Goal: Information Seeking & Learning: Learn about a topic

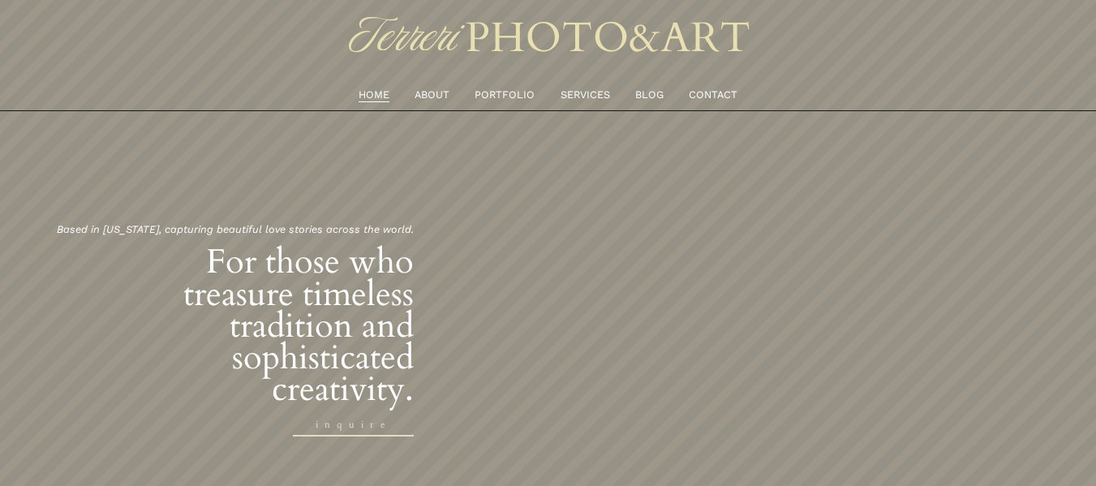
click at [509, 94] on link "PORTFOLIO" at bounding box center [505, 95] width 60 height 18
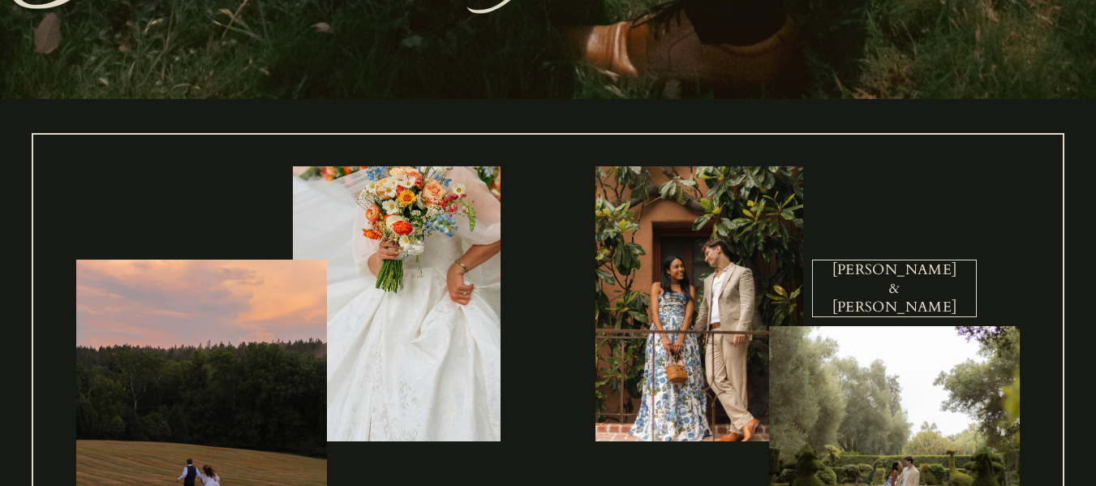
scroll to position [604, 0]
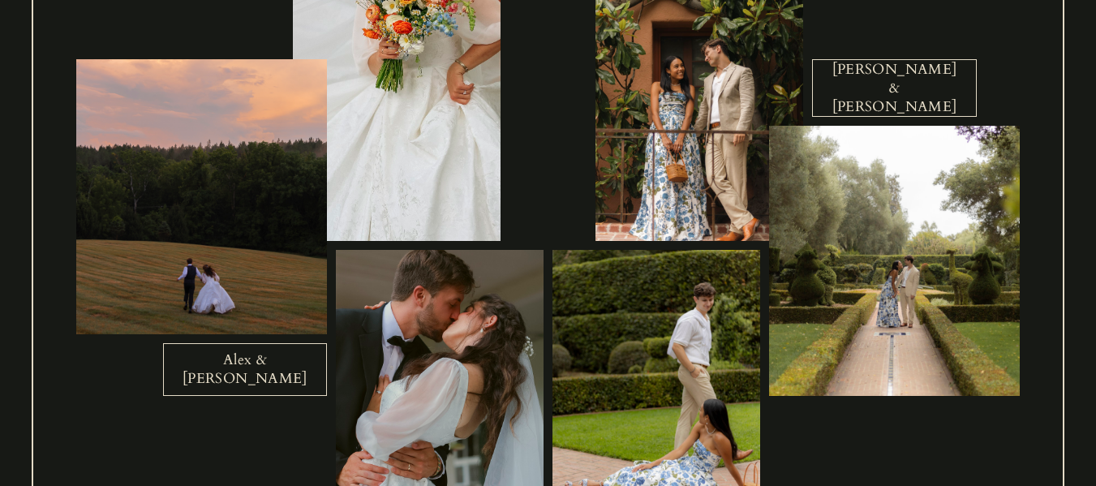
click at [247, 371] on link "Alex & Kathryn" at bounding box center [245, 370] width 164 height 54
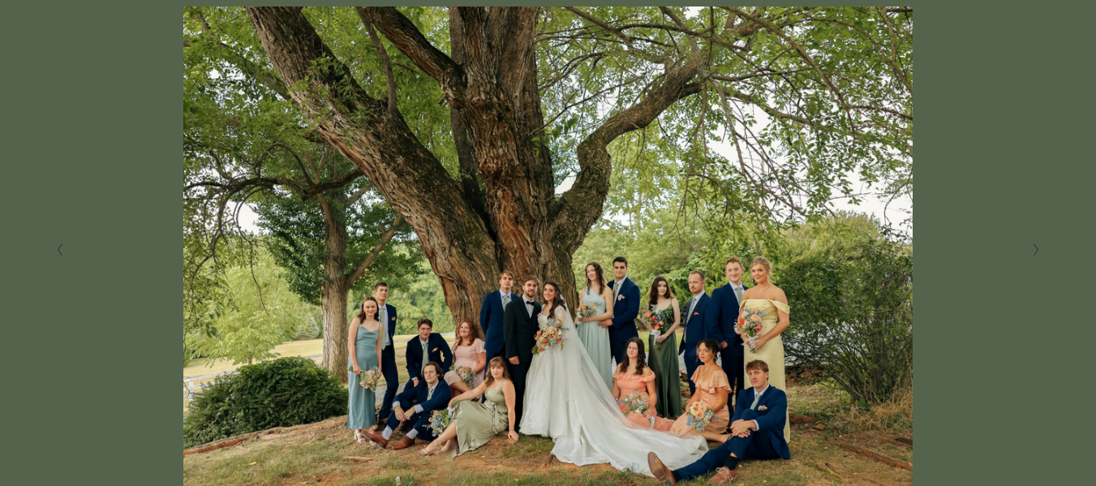
scroll to position [337, 0]
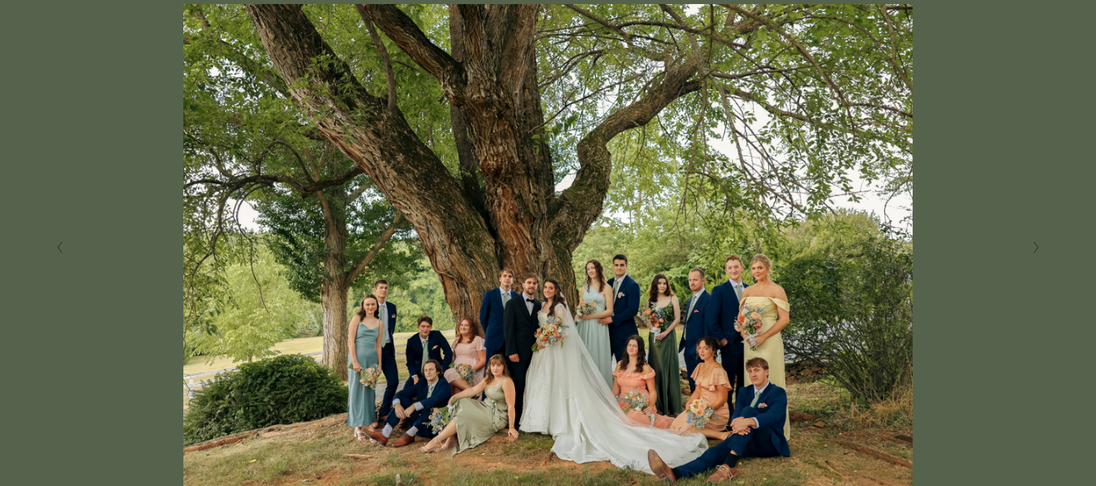
click at [1041, 252] on button "Next Slide" at bounding box center [1036, 247] width 22 height 26
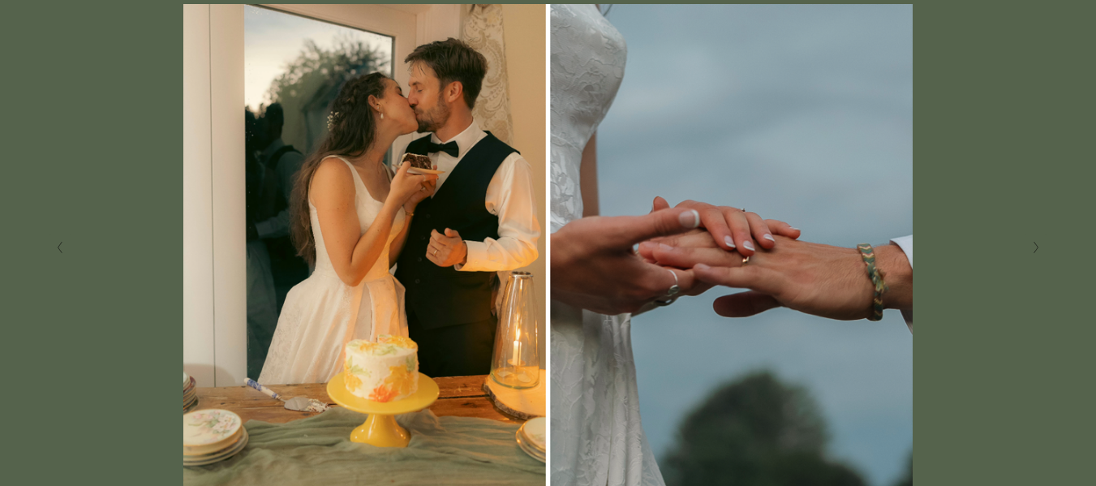
click at [1041, 252] on button "Next Slide" at bounding box center [1036, 247] width 22 height 26
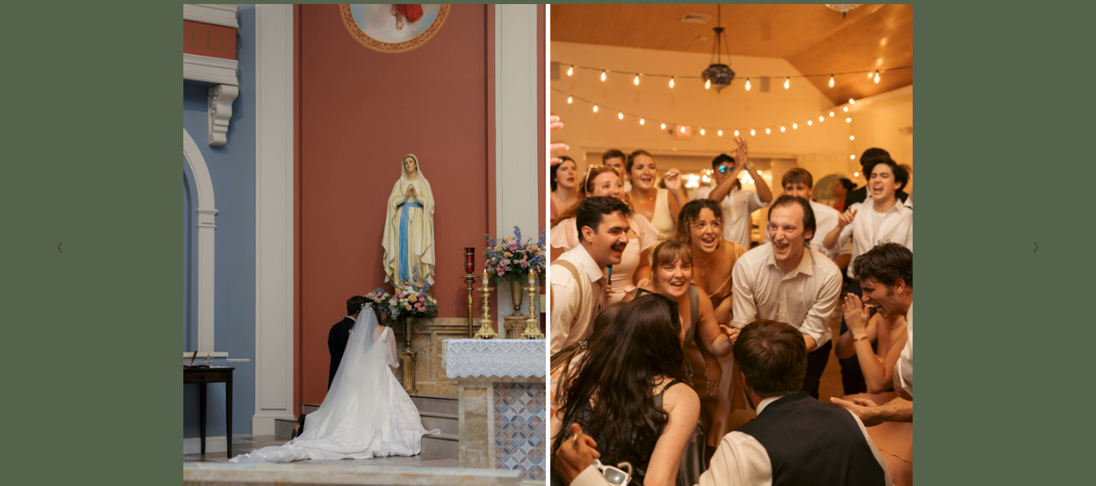
click at [1034, 247] on icon "Next Slide" at bounding box center [1036, 247] width 7 height 13
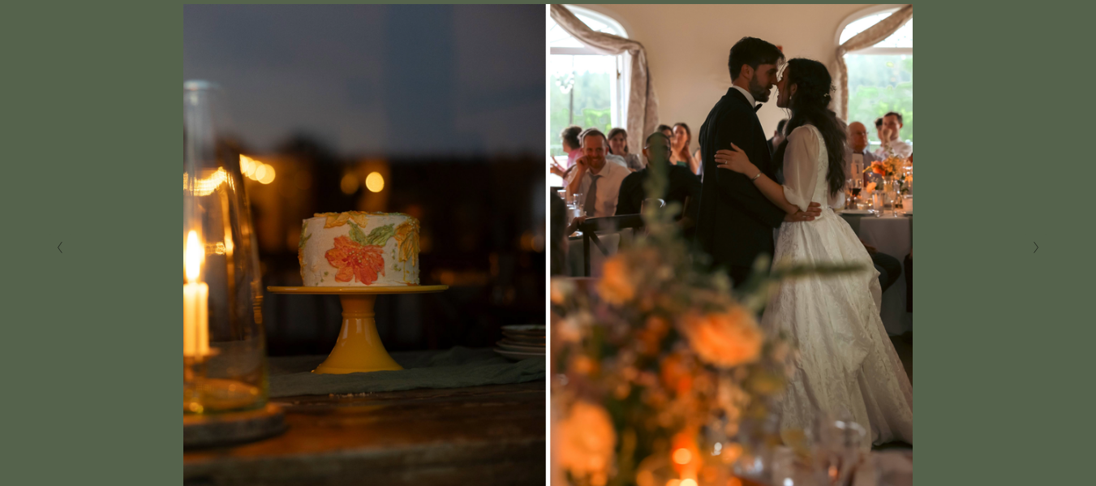
click at [1034, 247] on icon "Next Slide" at bounding box center [1036, 247] width 7 height 13
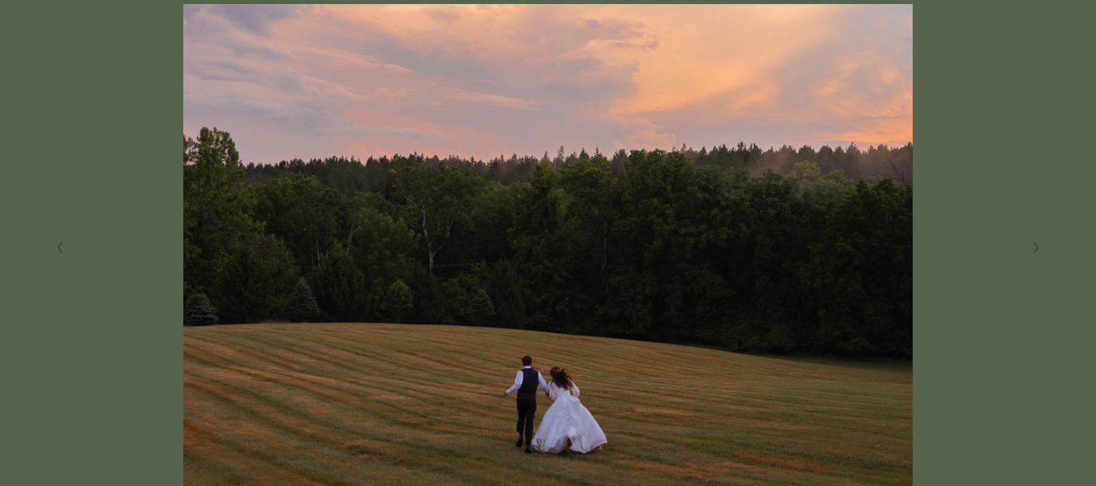
click at [1034, 247] on icon "Next Slide" at bounding box center [1036, 247] width 7 height 13
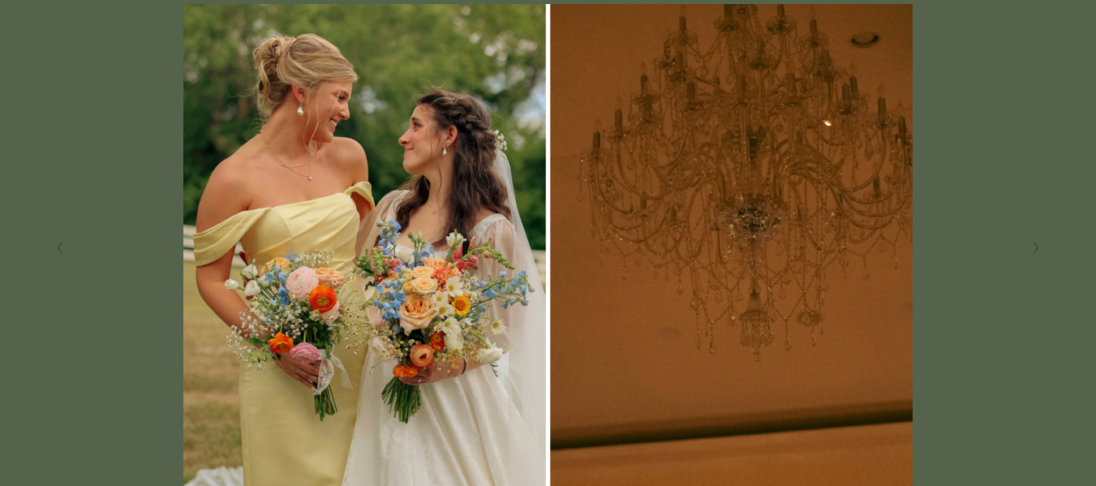
click at [1034, 247] on icon "Next Slide" at bounding box center [1036, 247] width 7 height 13
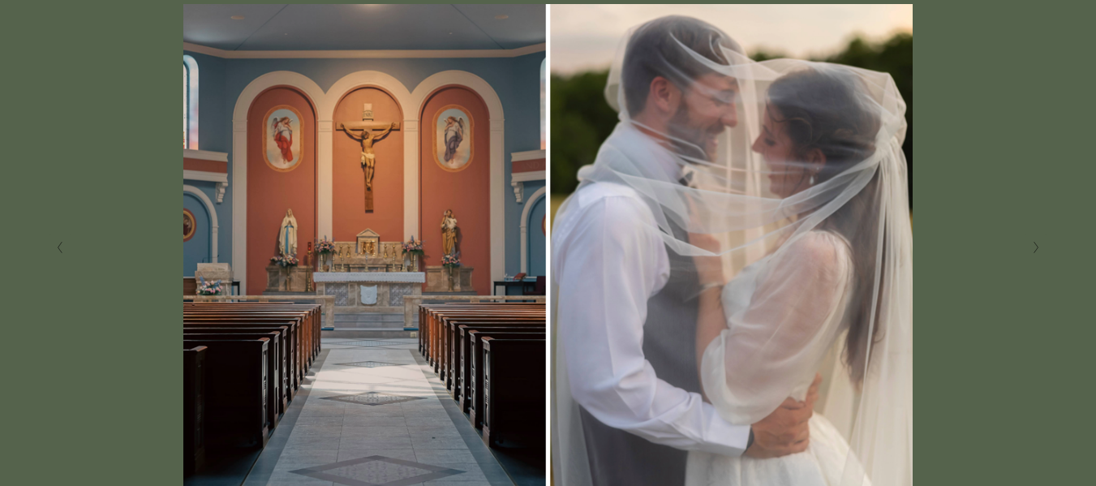
click at [1034, 247] on icon "Next Slide" at bounding box center [1036, 247] width 7 height 13
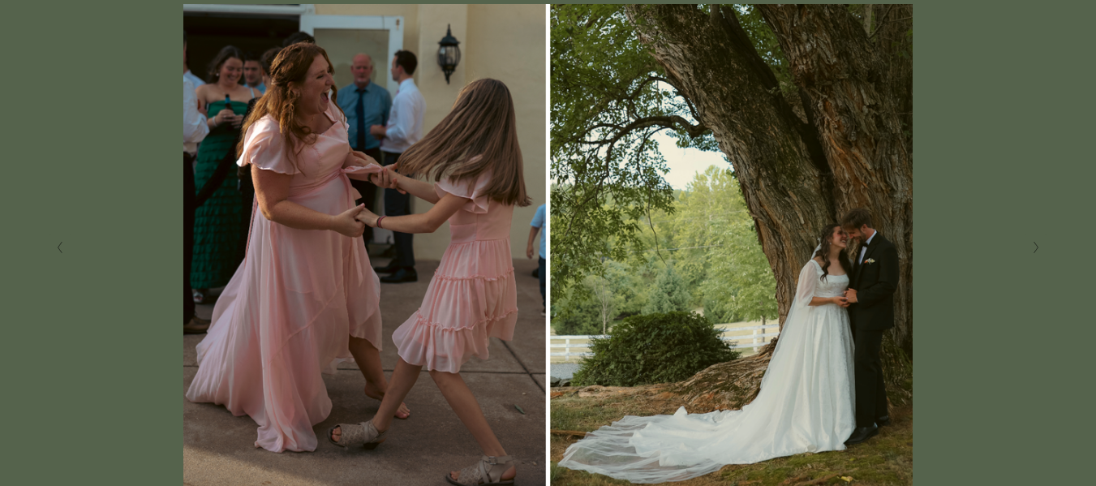
click at [1034, 247] on icon "Next Slide" at bounding box center [1036, 247] width 7 height 13
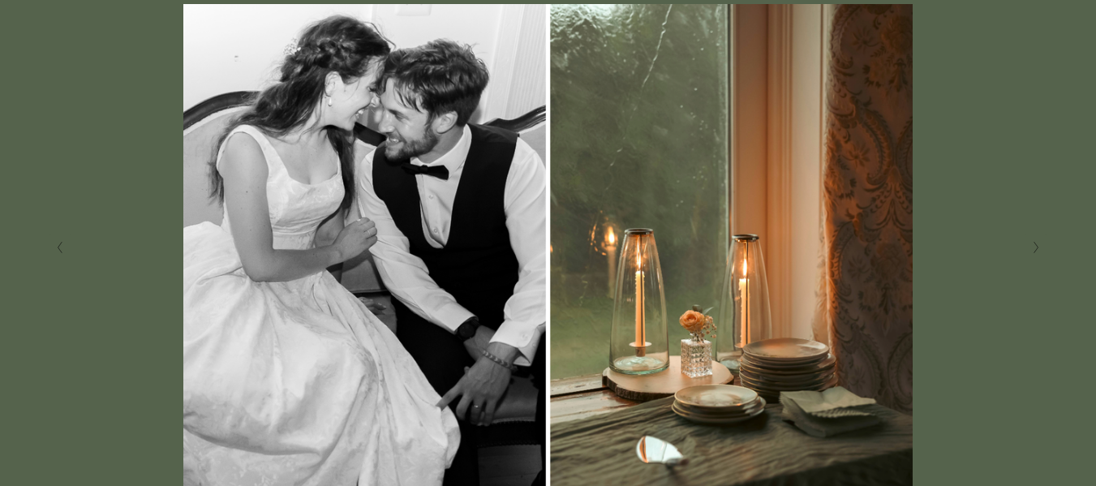
click at [1034, 247] on icon "Next Slide" at bounding box center [1036, 247] width 7 height 13
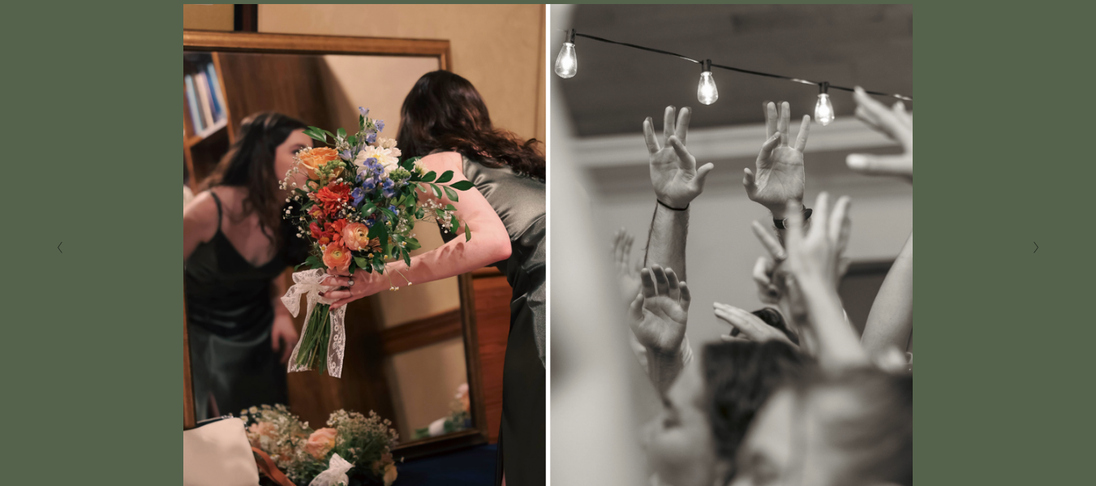
click at [1034, 247] on icon "Next Slide" at bounding box center [1036, 247] width 7 height 13
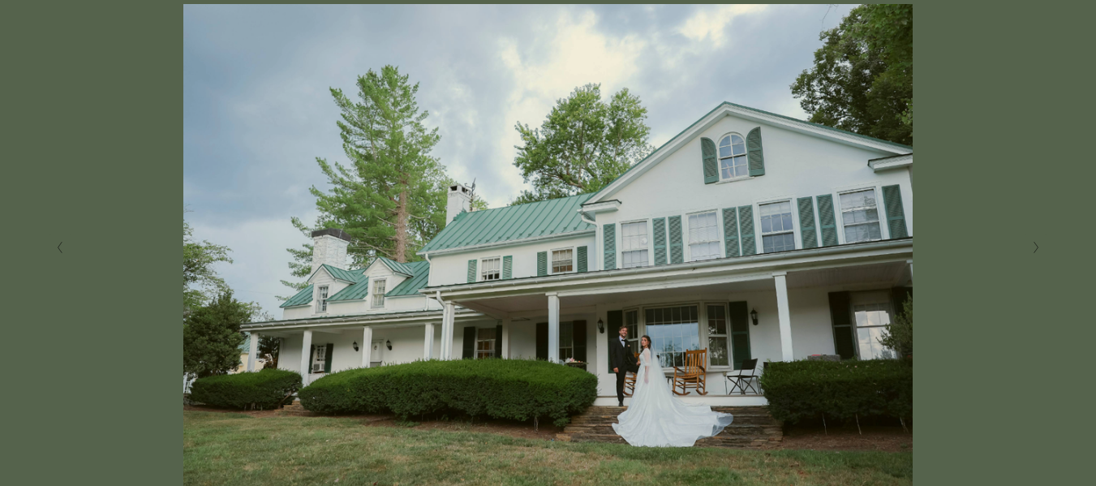
click at [1034, 247] on icon "Next Slide" at bounding box center [1036, 247] width 7 height 13
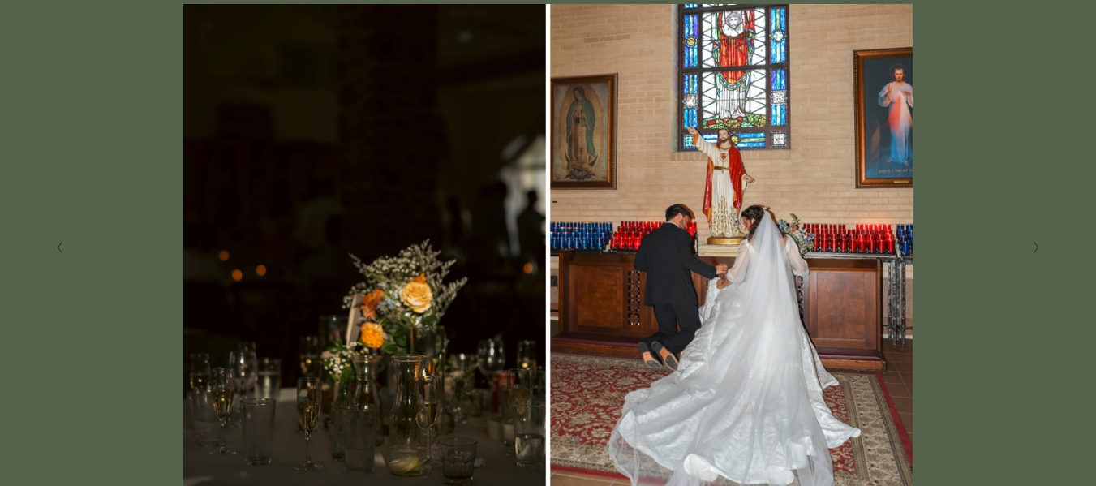
click at [1034, 247] on icon "Next Slide" at bounding box center [1036, 247] width 7 height 13
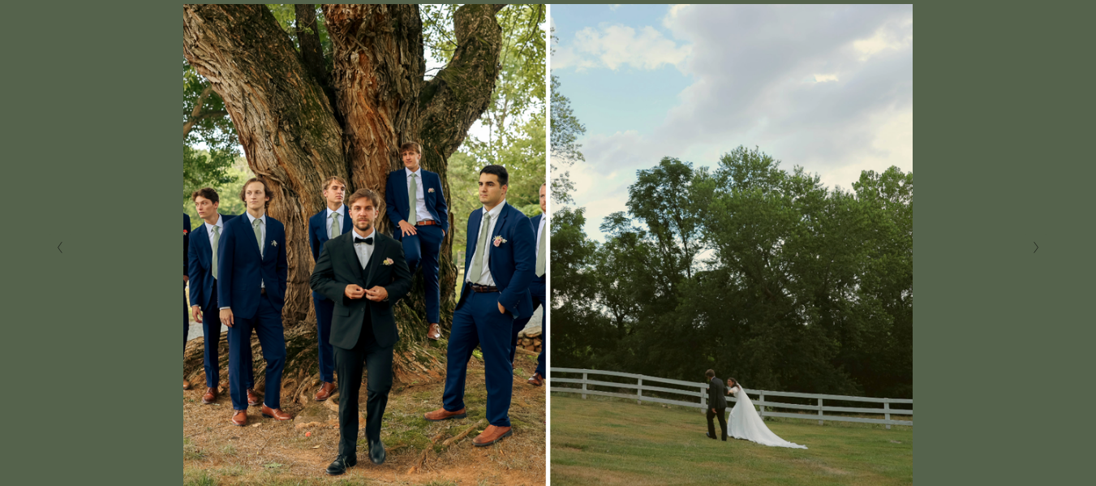
click at [1034, 247] on icon "Next Slide" at bounding box center [1036, 247] width 7 height 13
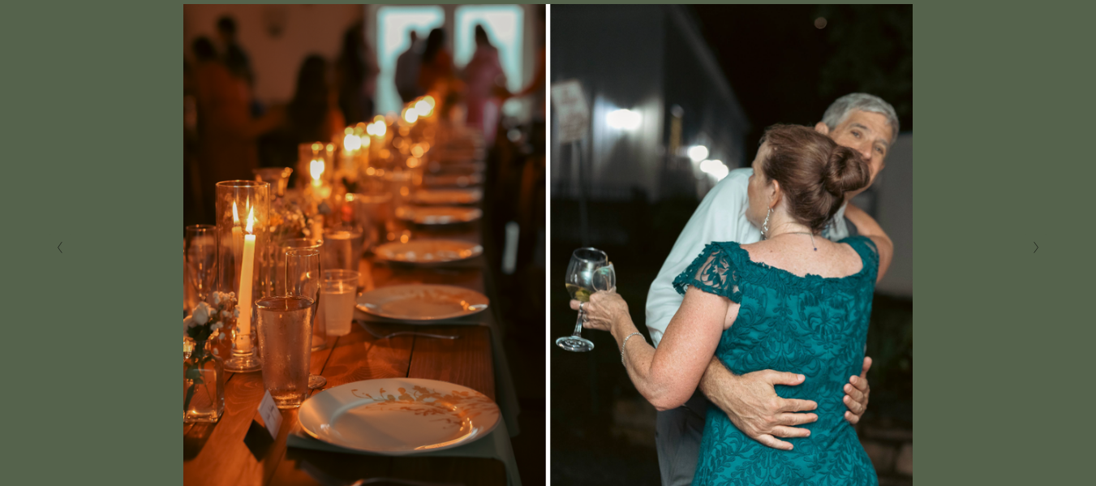
click at [1034, 247] on icon "Next Slide" at bounding box center [1036, 247] width 7 height 13
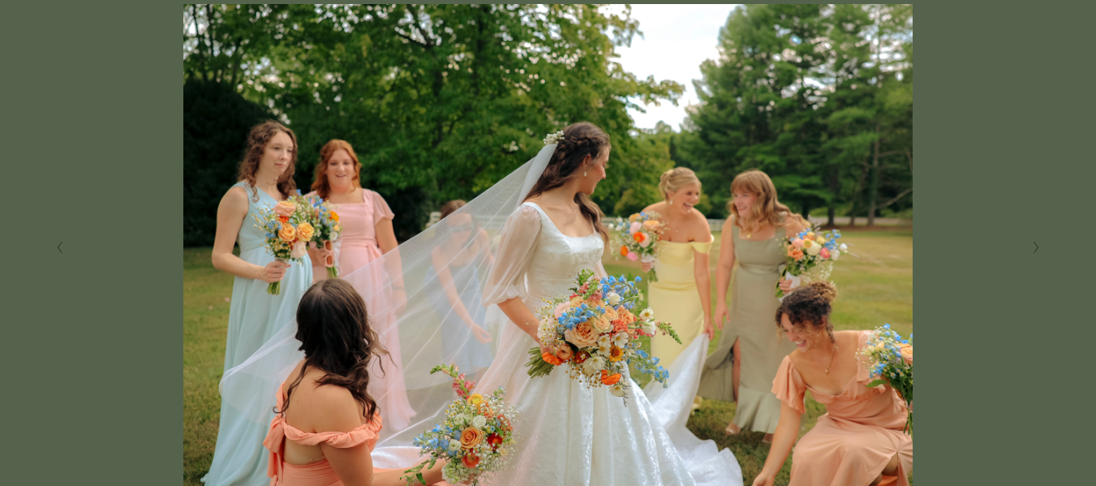
click at [1034, 247] on icon "Next Slide" at bounding box center [1036, 247] width 7 height 13
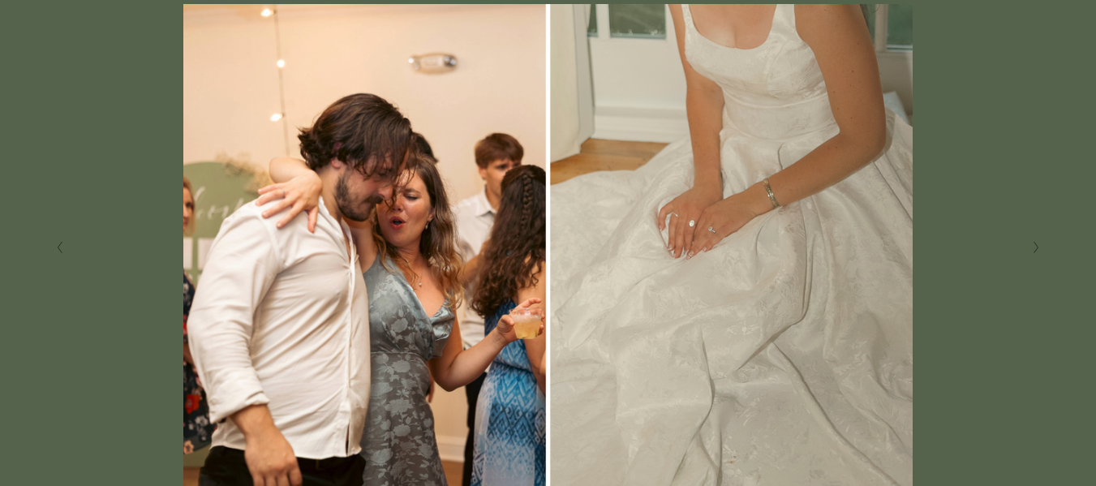
click at [1034, 247] on icon "Next Slide" at bounding box center [1036, 247] width 7 height 13
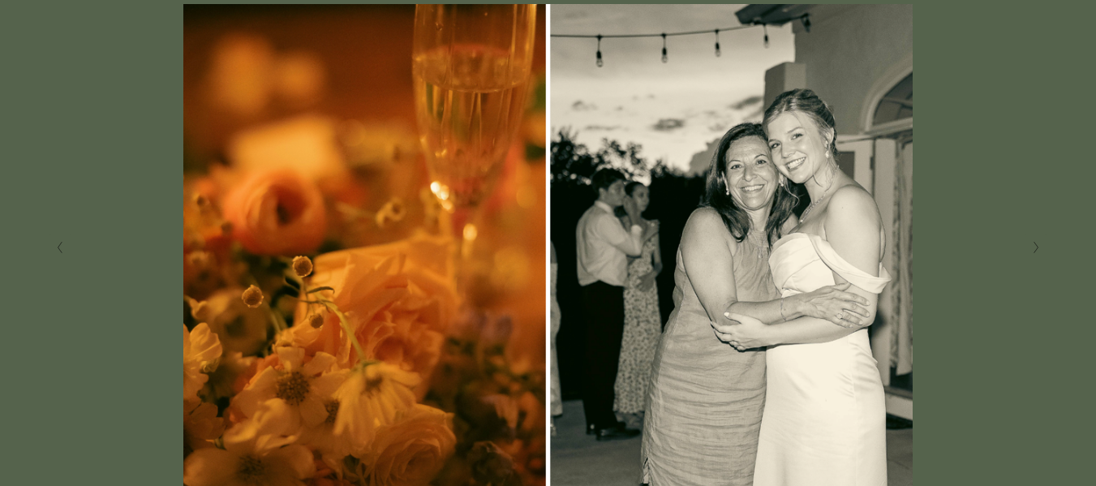
click at [1034, 247] on icon "Next Slide" at bounding box center [1036, 247] width 7 height 13
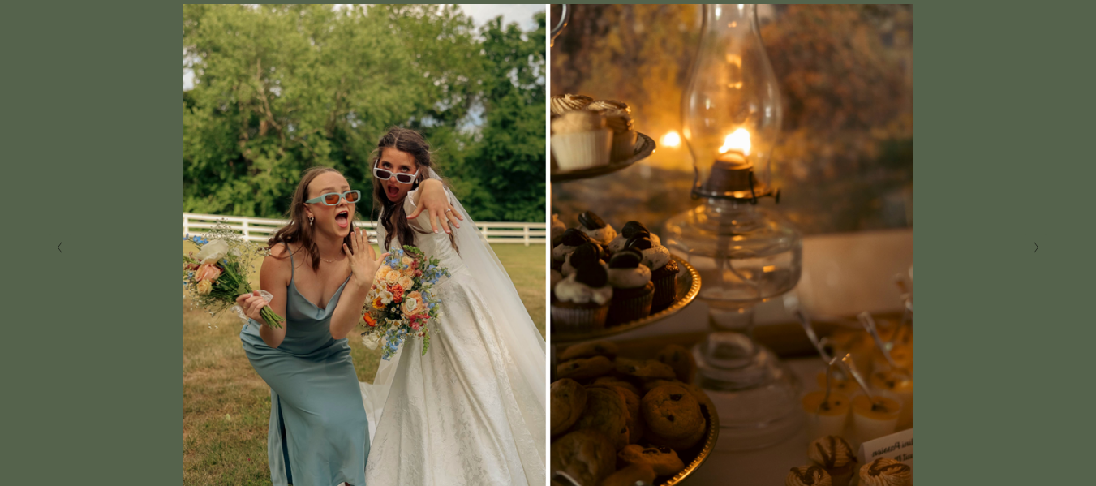
click at [1034, 247] on icon "Next Slide" at bounding box center [1036, 247] width 7 height 13
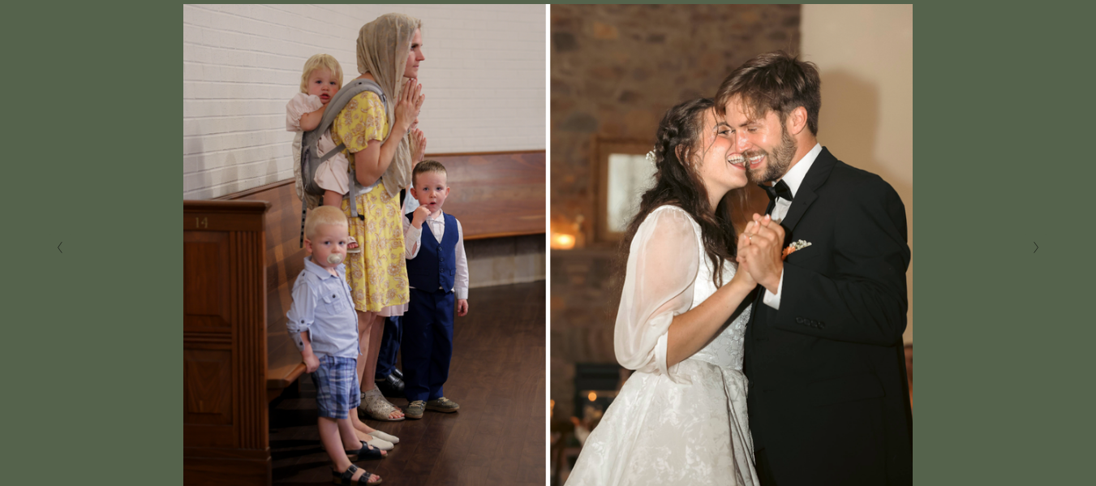
click at [1034, 247] on icon "Next Slide" at bounding box center [1036, 247] width 7 height 13
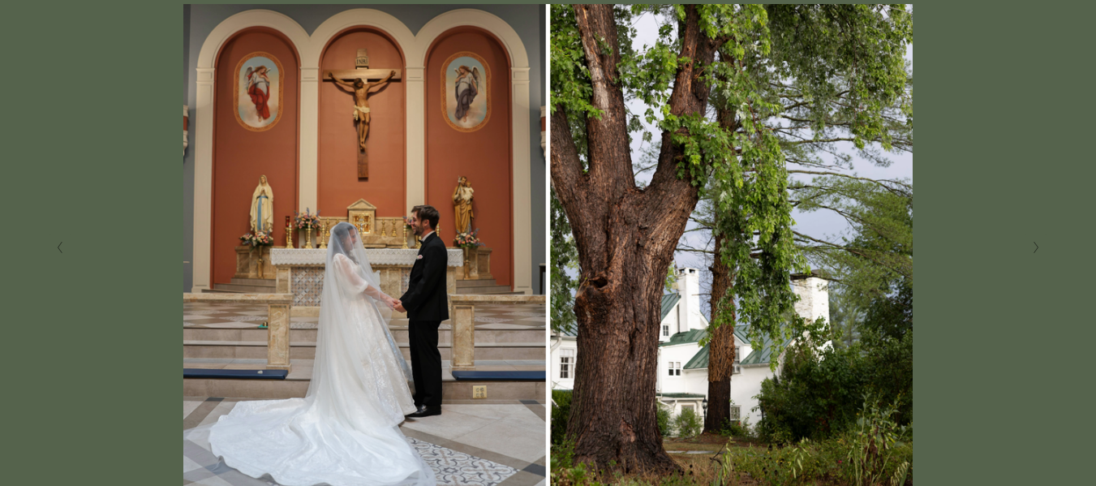
click at [1034, 247] on icon "Next Slide" at bounding box center [1036, 247] width 7 height 13
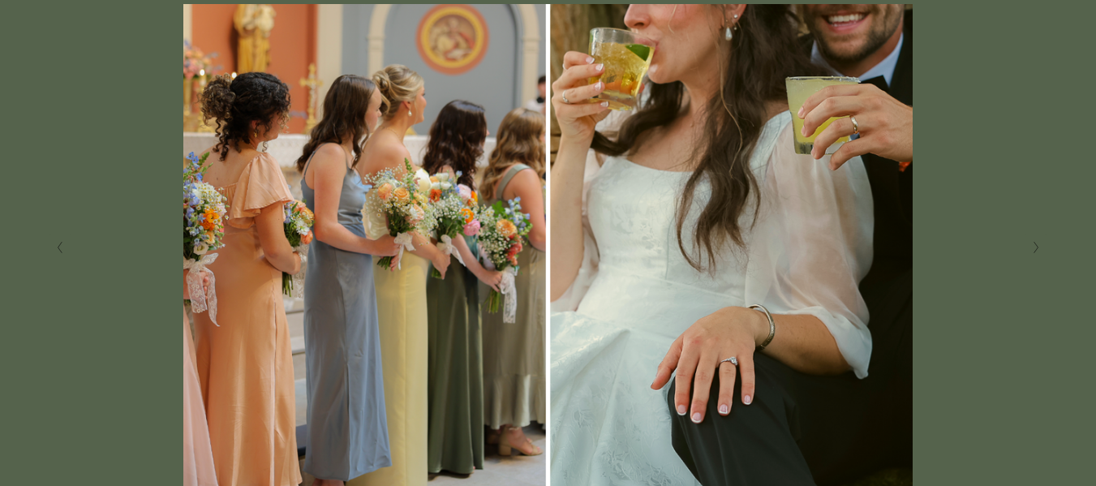
click at [1034, 247] on icon "Next Slide" at bounding box center [1036, 247] width 7 height 13
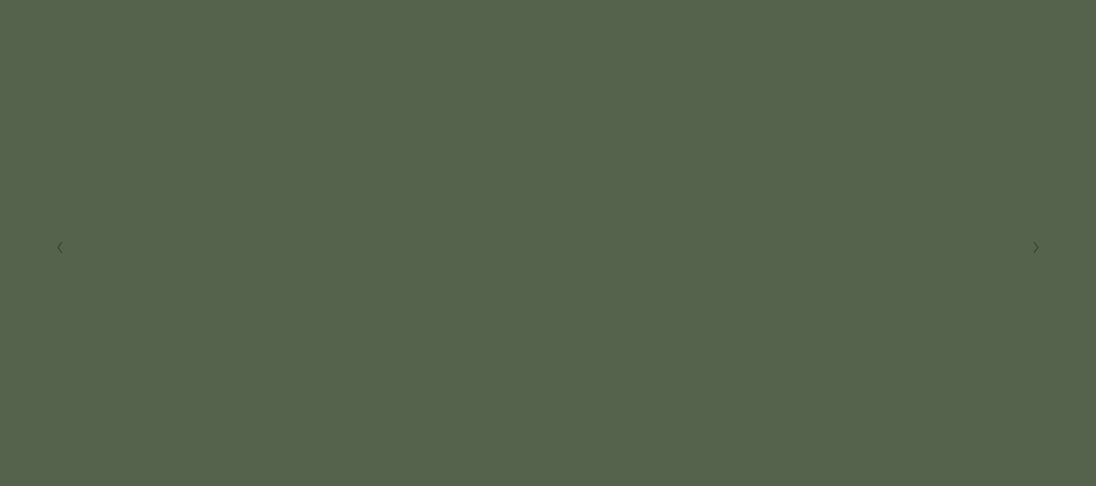
click at [1034, 247] on icon "Next Slide" at bounding box center [1036, 247] width 7 height 13
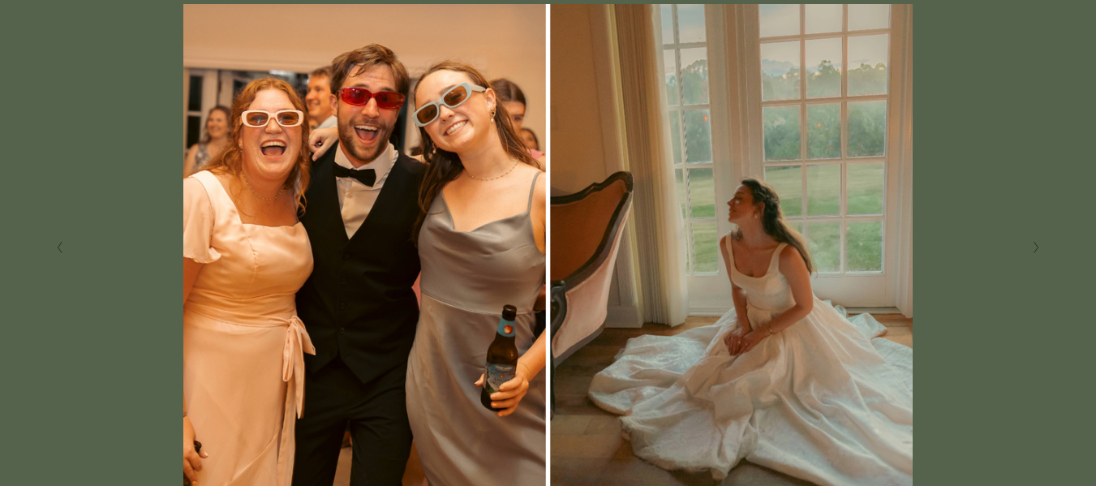
click at [1034, 247] on icon "Next Slide" at bounding box center [1036, 247] width 7 height 13
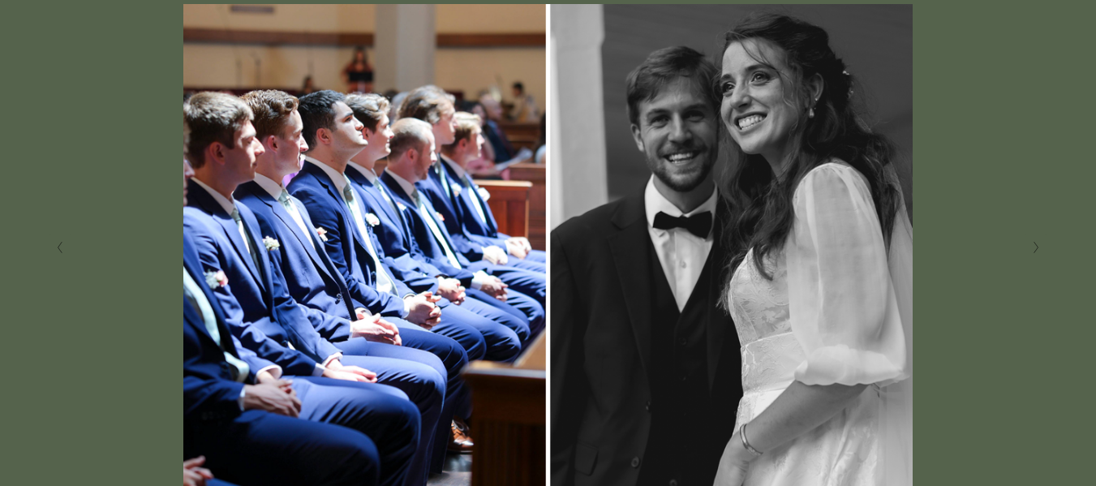
click at [1034, 247] on icon "Next Slide" at bounding box center [1036, 247] width 7 height 13
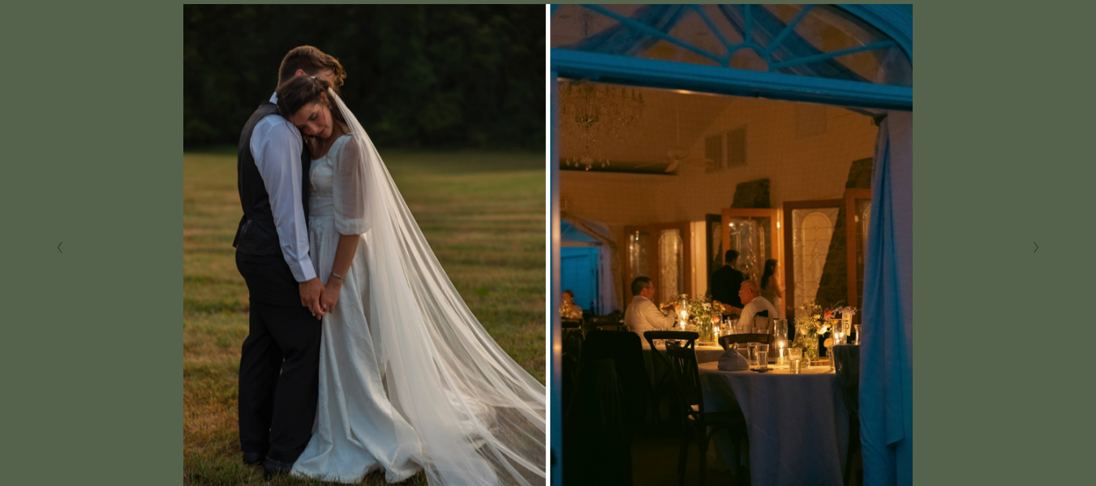
click at [1034, 247] on icon "Next Slide" at bounding box center [1036, 247] width 7 height 13
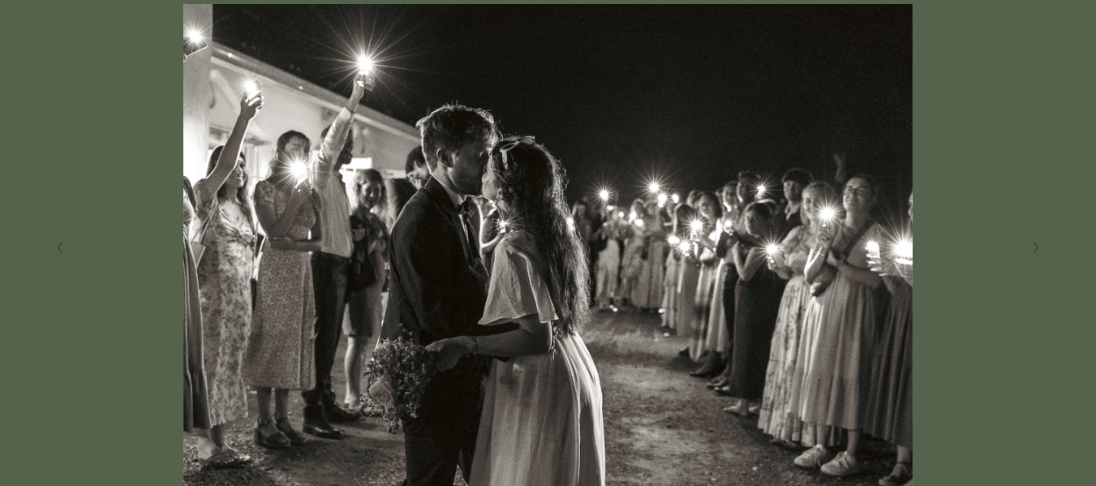
click at [1034, 247] on icon "Next Slide" at bounding box center [1036, 247] width 7 height 13
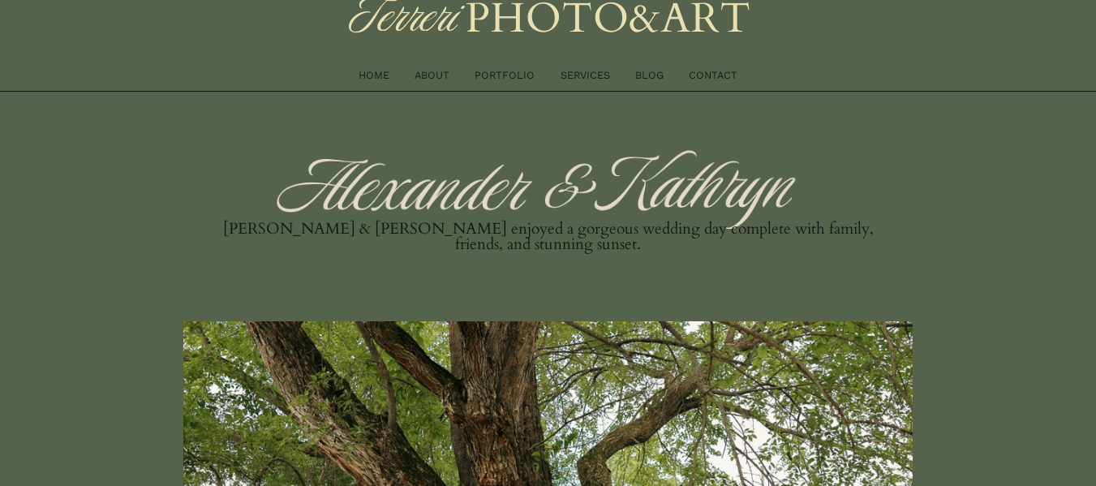
scroll to position [14, 0]
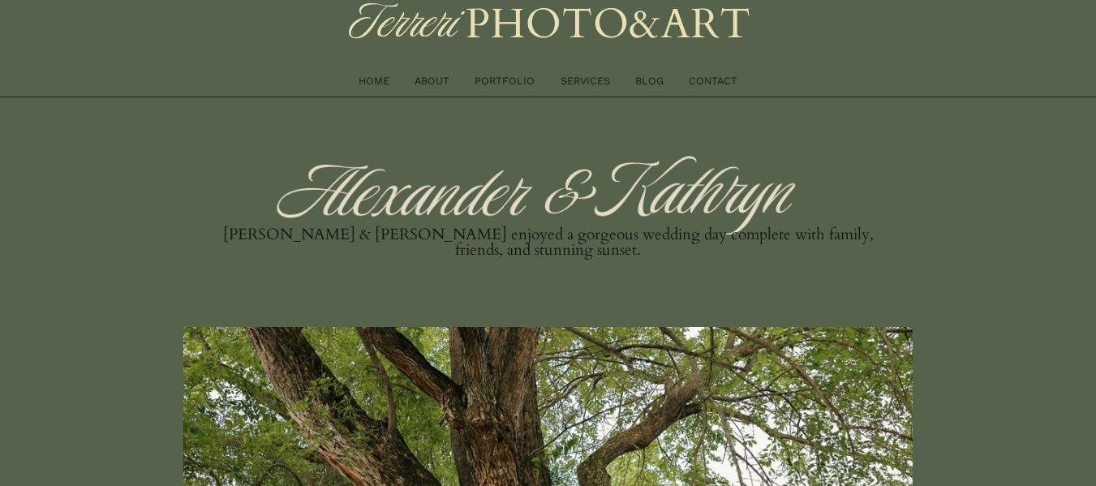
click at [578, 78] on link "SERVICES" at bounding box center [585, 81] width 49 height 18
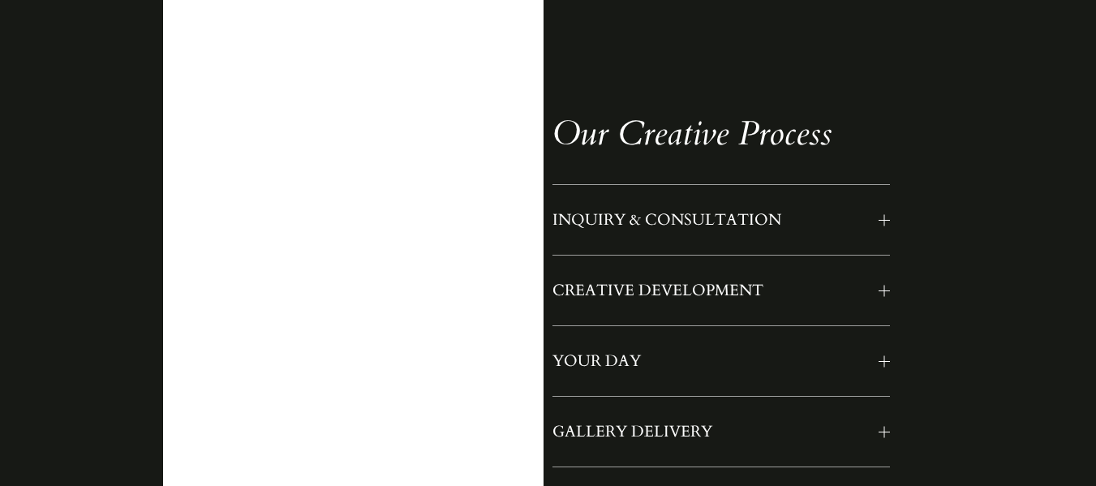
scroll to position [1323, 0]
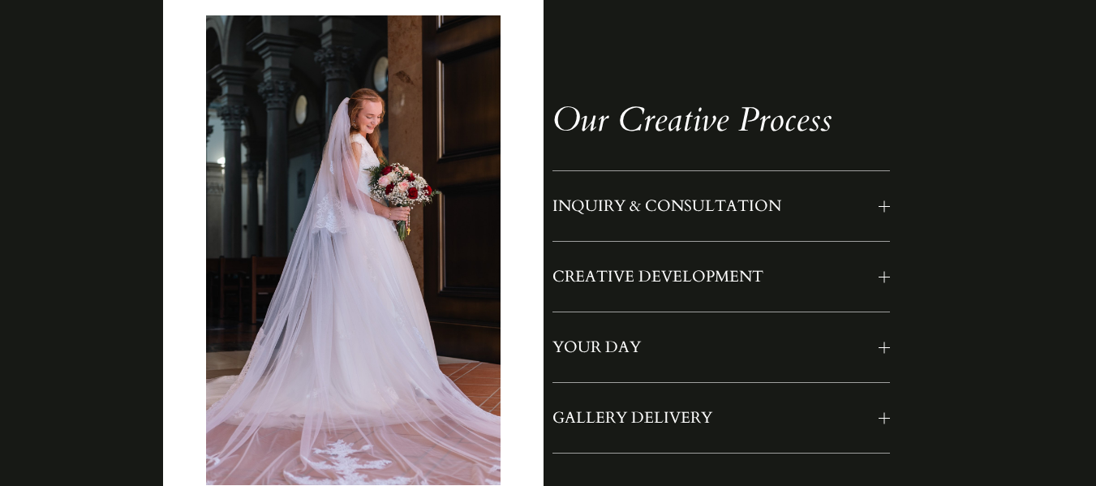
click at [883, 212] on div at bounding box center [884, 205] width 11 height 11
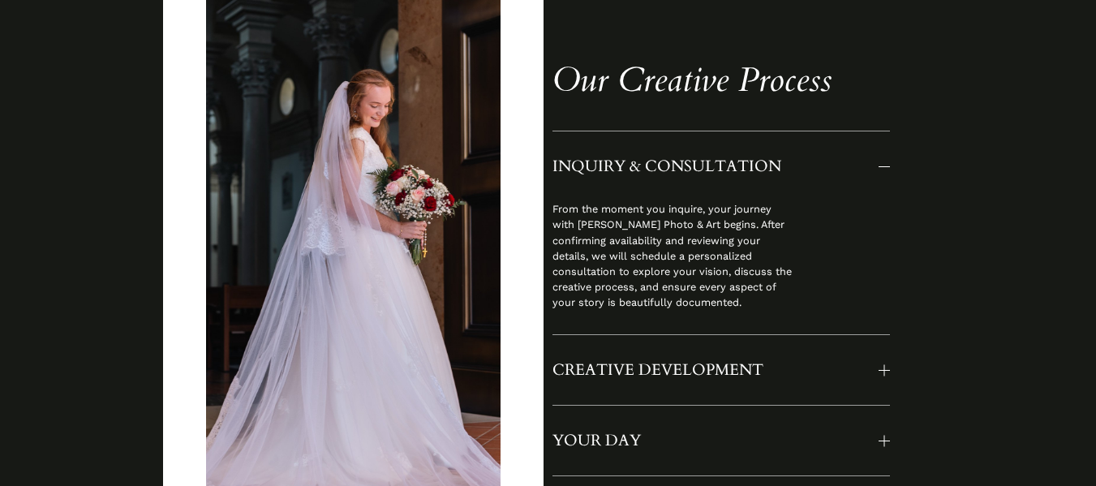
scroll to position [1366, 0]
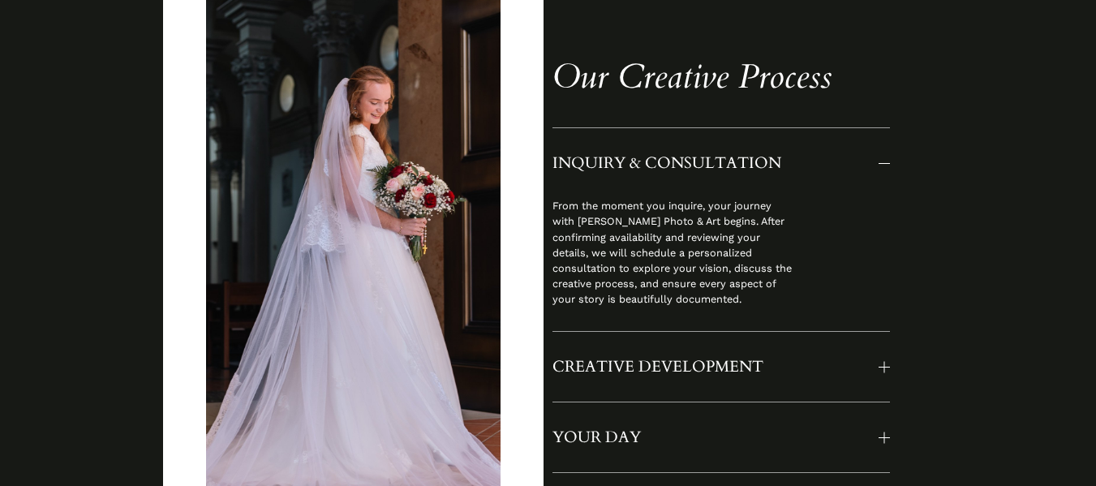
click at [881, 368] on div at bounding box center [884, 367] width 11 height 1
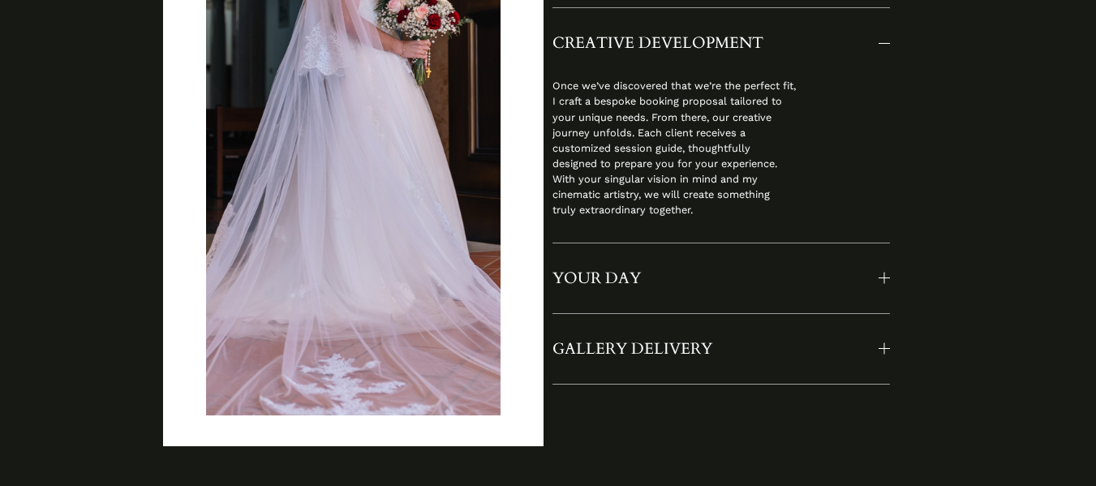
scroll to position [1580, 0]
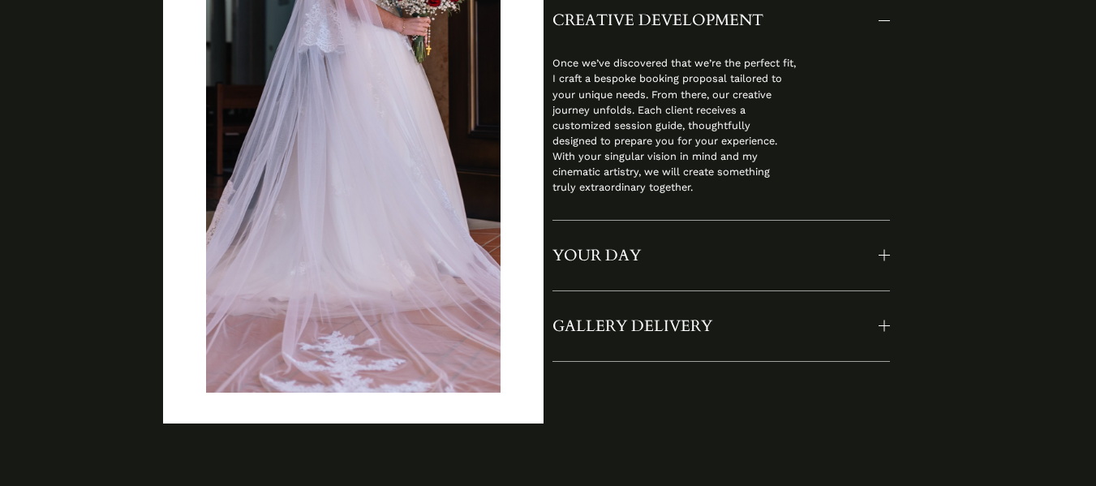
click at [884, 261] on div at bounding box center [884, 255] width 1 height 11
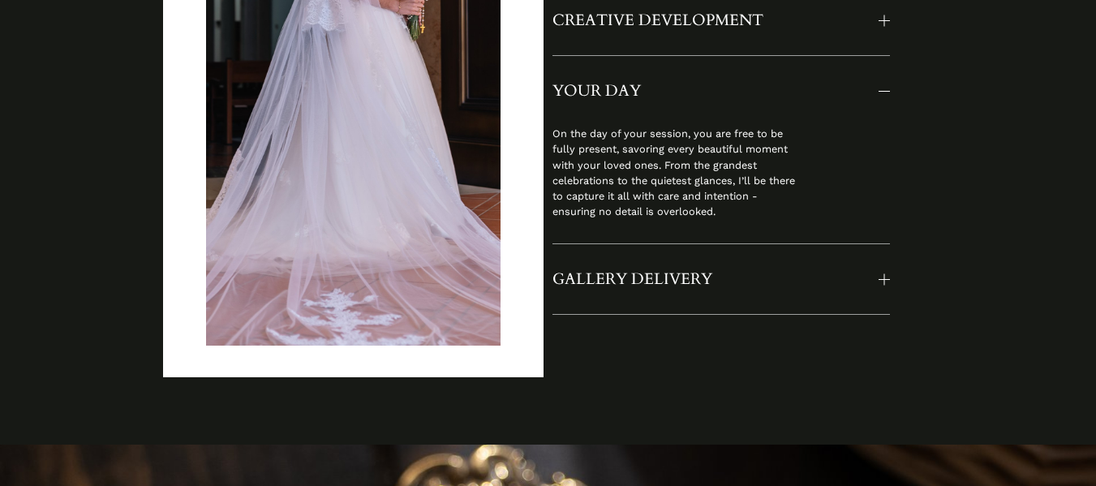
click at [884, 285] on div at bounding box center [884, 278] width 1 height 11
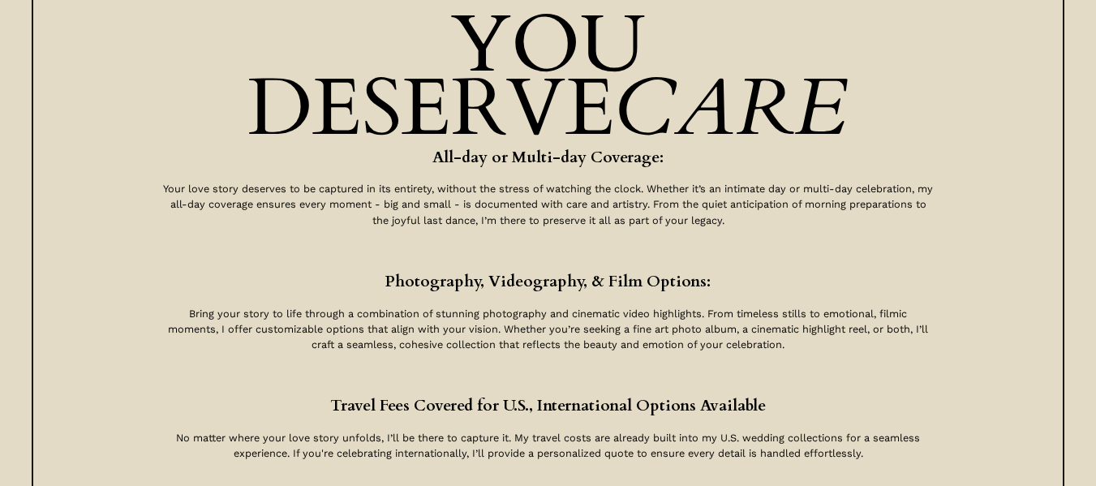
scroll to position [2845, 0]
drag, startPoint x: 986, startPoint y: 364, endPoint x: 1005, endPoint y: 319, distance: 48.4
click at [1005, 319] on div at bounding box center [549, 294] width 1034 height 690
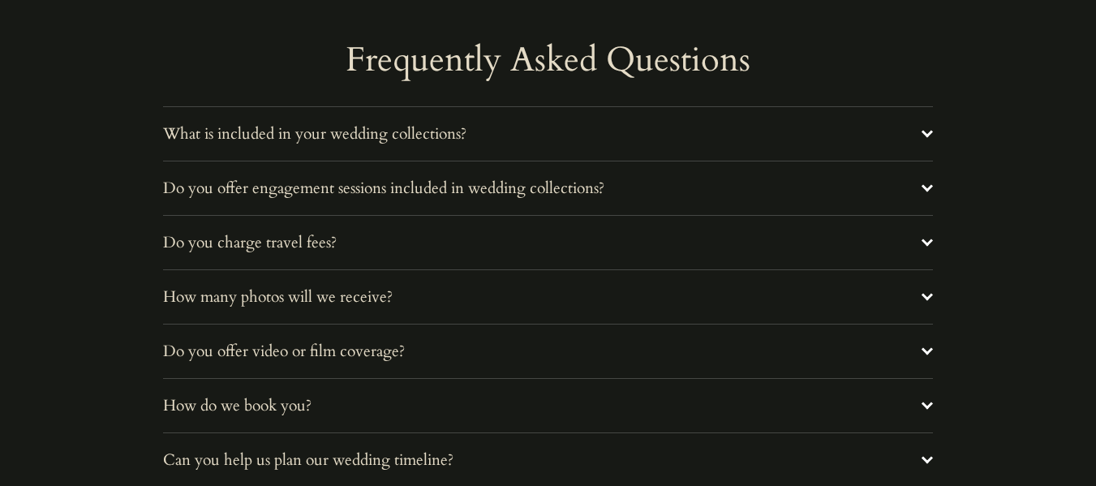
scroll to position [5619, 0]
